Goal: Task Accomplishment & Management: Complete application form

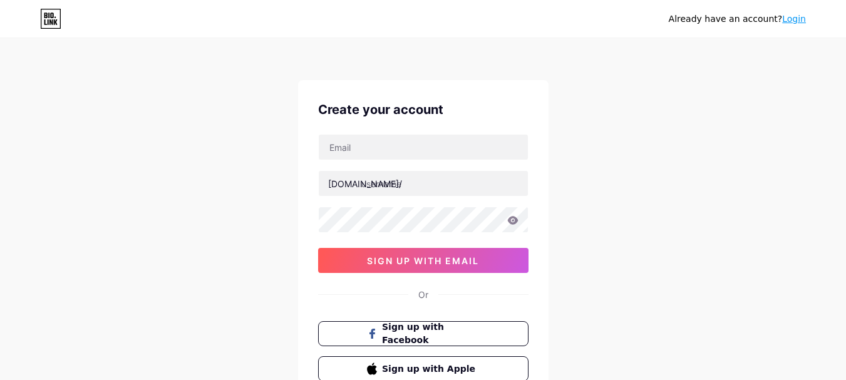
click at [346, 162] on div "[DOMAIN_NAME]/ sign up with email" at bounding box center [423, 203] width 210 height 139
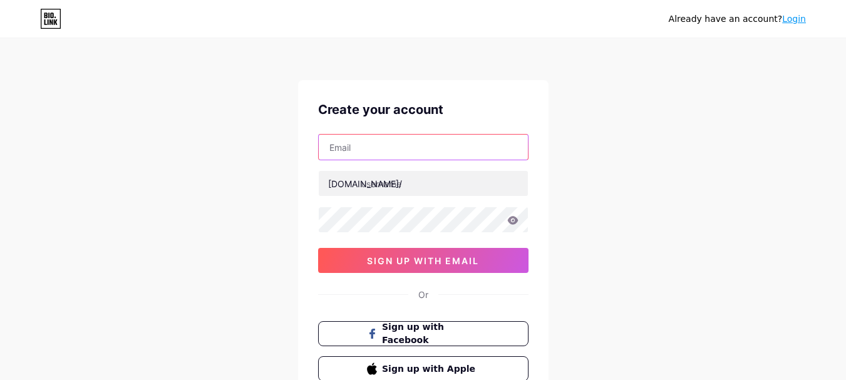
click at [352, 150] on input "text" at bounding box center [423, 147] width 209 height 25
paste input "[EMAIL_ADDRESS][DOMAIN_NAME]"
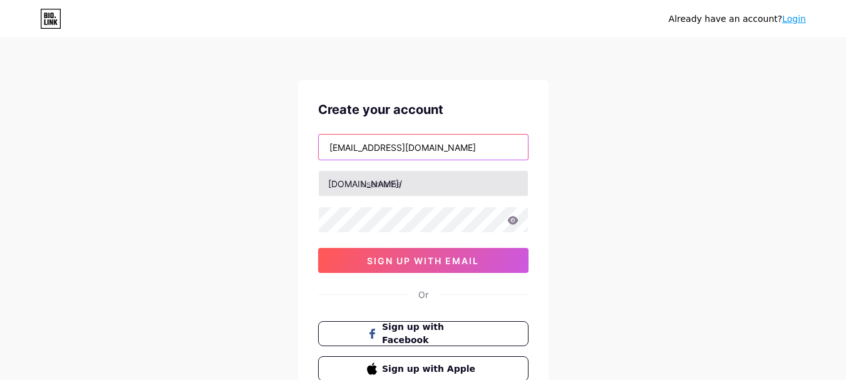
type input "[EMAIL_ADDRESS][DOMAIN_NAME]"
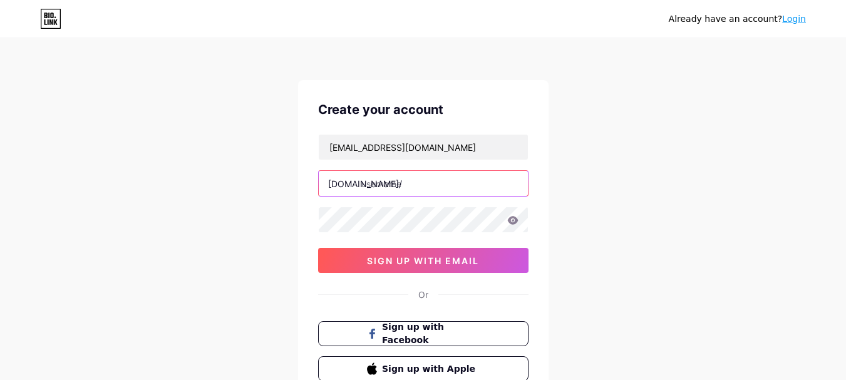
click at [385, 194] on input "text" at bounding box center [423, 183] width 209 height 25
paste input "[DOMAIN_NAME]"
drag, startPoint x: 431, startPoint y: 185, endPoint x: 524, endPoint y: 205, distance: 95.0
click at [524, 205] on div "[EMAIL_ADDRESS][DOMAIN_NAME] [DOMAIN_NAME]/ herzp1smartring sign up with email" at bounding box center [423, 203] width 210 height 139
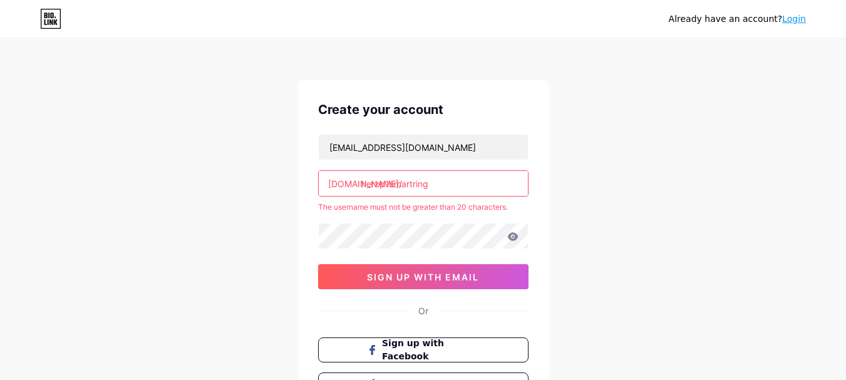
type input "herzp1smartring"
click at [427, 220] on div "[EMAIL_ADDRESS][DOMAIN_NAME] [DOMAIN_NAME]/ herzp1smartring The username must n…" at bounding box center [423, 211] width 210 height 155
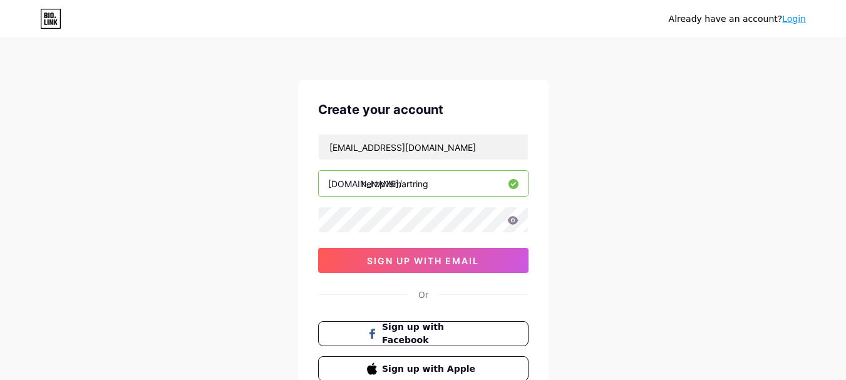
click at [438, 190] on input "herzp1smartring" at bounding box center [423, 183] width 209 height 25
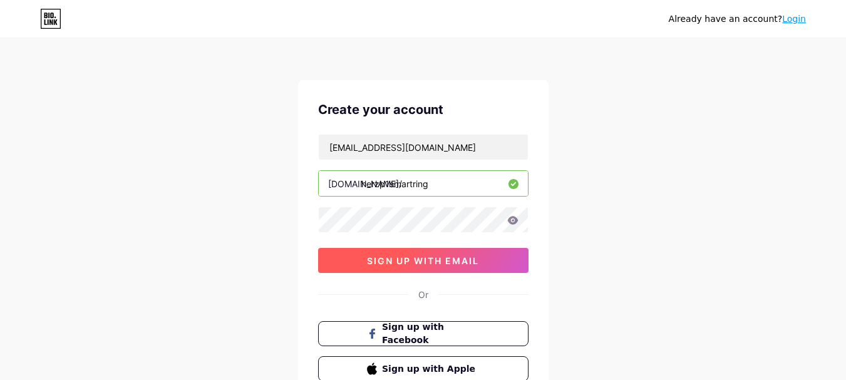
click at [401, 262] on span "sign up with email" at bounding box center [423, 261] width 112 height 11
